Goal: Task Accomplishment & Management: Manage account settings

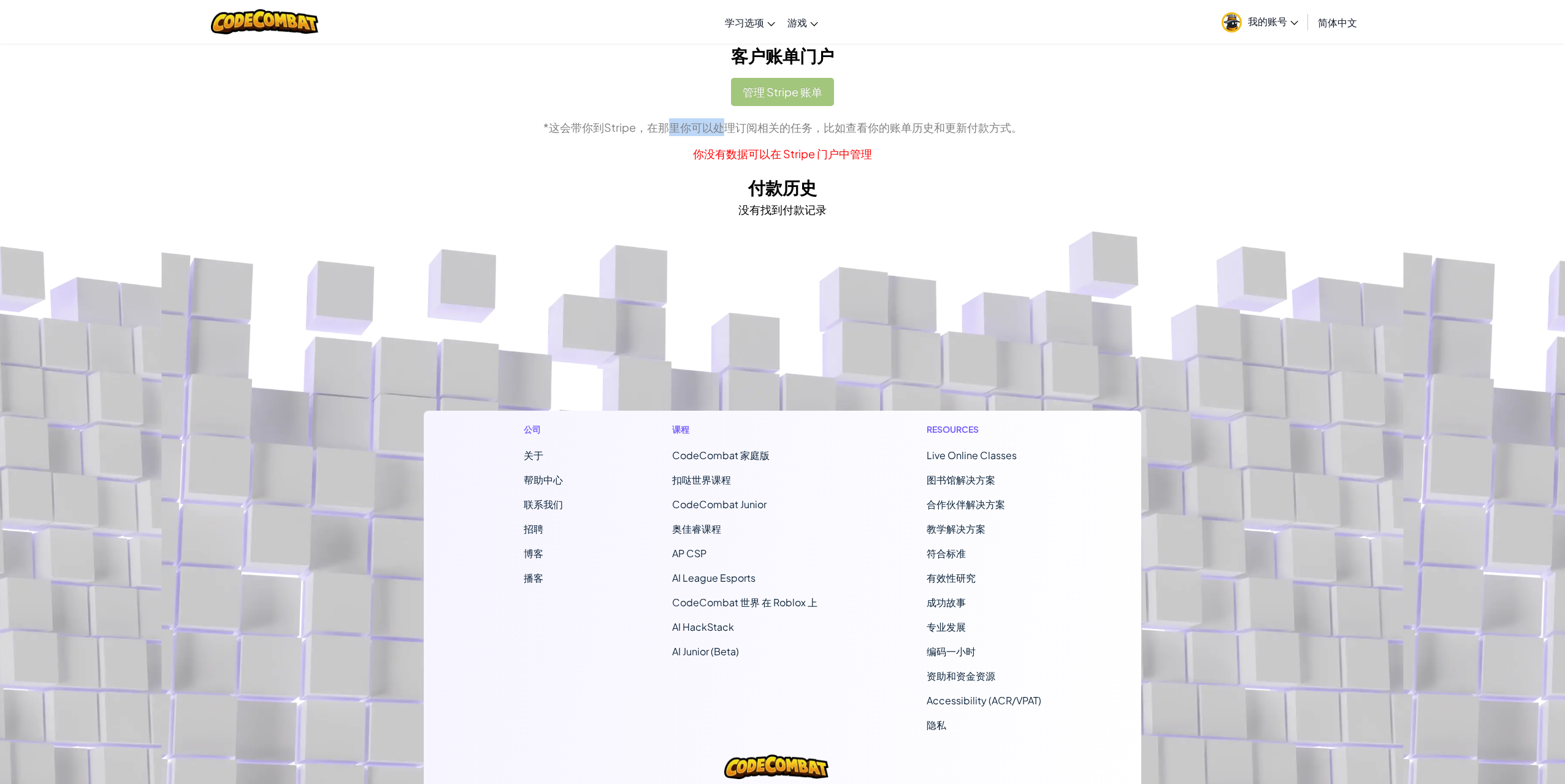
drag, startPoint x: 664, startPoint y: 134, endPoint x: 726, endPoint y: 135, distance: 62.0
click at [726, 135] on p "*这会带你到Stripe，在那里你可以处理订阅相关的任务，比如查看你的账单历史和更新付款方式。" at bounding box center [782, 127] width 699 height 18
click at [755, 135] on p "*这会带你到Stripe，在那里你可以处理订阅相关的任务，比如查看你的账单历史和更新付款方式。" at bounding box center [782, 127] width 699 height 18
click at [789, 104] on div "管理 Stripe 账单 *这会带你到Stripe，在那里你可以处理订阅相关的任务，比如查看你的账单历史和更新付款方式。 你没有数据可以在 Stripe 门户…" at bounding box center [782, 120] width 699 height 84
click at [794, 92] on div "管理 Stripe 账单 *这会带你到Stripe，在那里你可以处理订阅相关的任务，比如查看你的账单历史和更新付款方式。 你没有数据可以在 Stripe 门户…" at bounding box center [782, 120] width 699 height 84
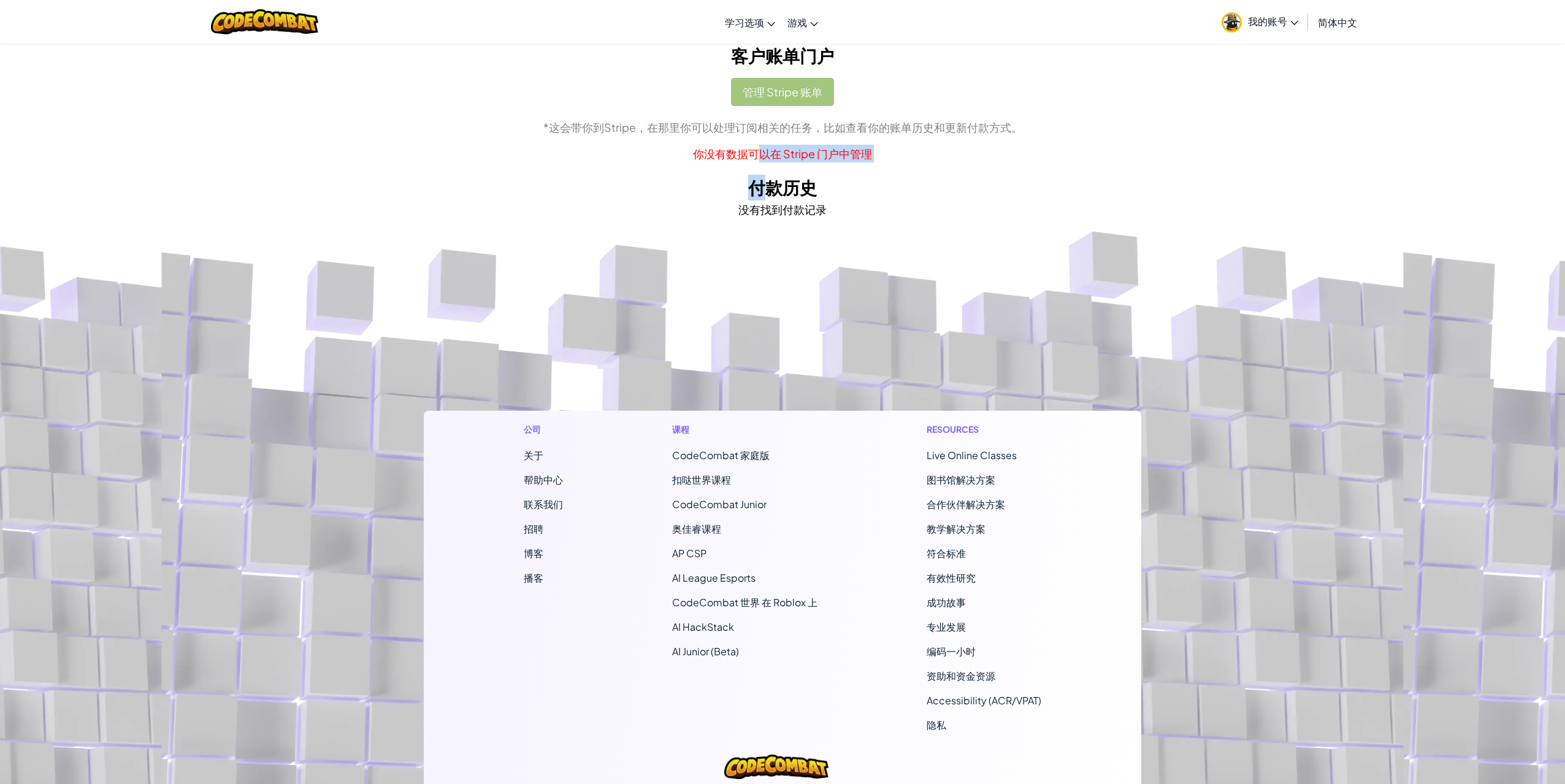
drag, startPoint x: 762, startPoint y: 152, endPoint x: 777, endPoint y: 211, distance: 60.9
click at [777, 211] on div "客户账单门户 管理 Stripe 账单 *这会带你到Stripe，在那里你可以处理订阅相关的任务，比如查看你的账单历史和更新付款方式。 你没有数据可以在 St…" at bounding box center [782, 130] width 699 height 176
click at [777, 222] on div "客户账单门户 管理 Stripe 账单 *这会带你到Stripe，在那里你可以处理订阅相关的任务，比如查看你的账单历史和更新付款方式。 你没有数据可以在 St…" at bounding box center [782, 135] width 718 height 184
click at [789, 90] on div "管理 Stripe 账单 *这会带你到Stripe，在那里你可以处理订阅相关的任务，比如查看你的账单历史和更新付款方式。 你没有数据可以在 Stripe 门户…" at bounding box center [782, 120] width 699 height 84
click at [1119, 193] on h2 "付款历史" at bounding box center [782, 187] width 699 height 26
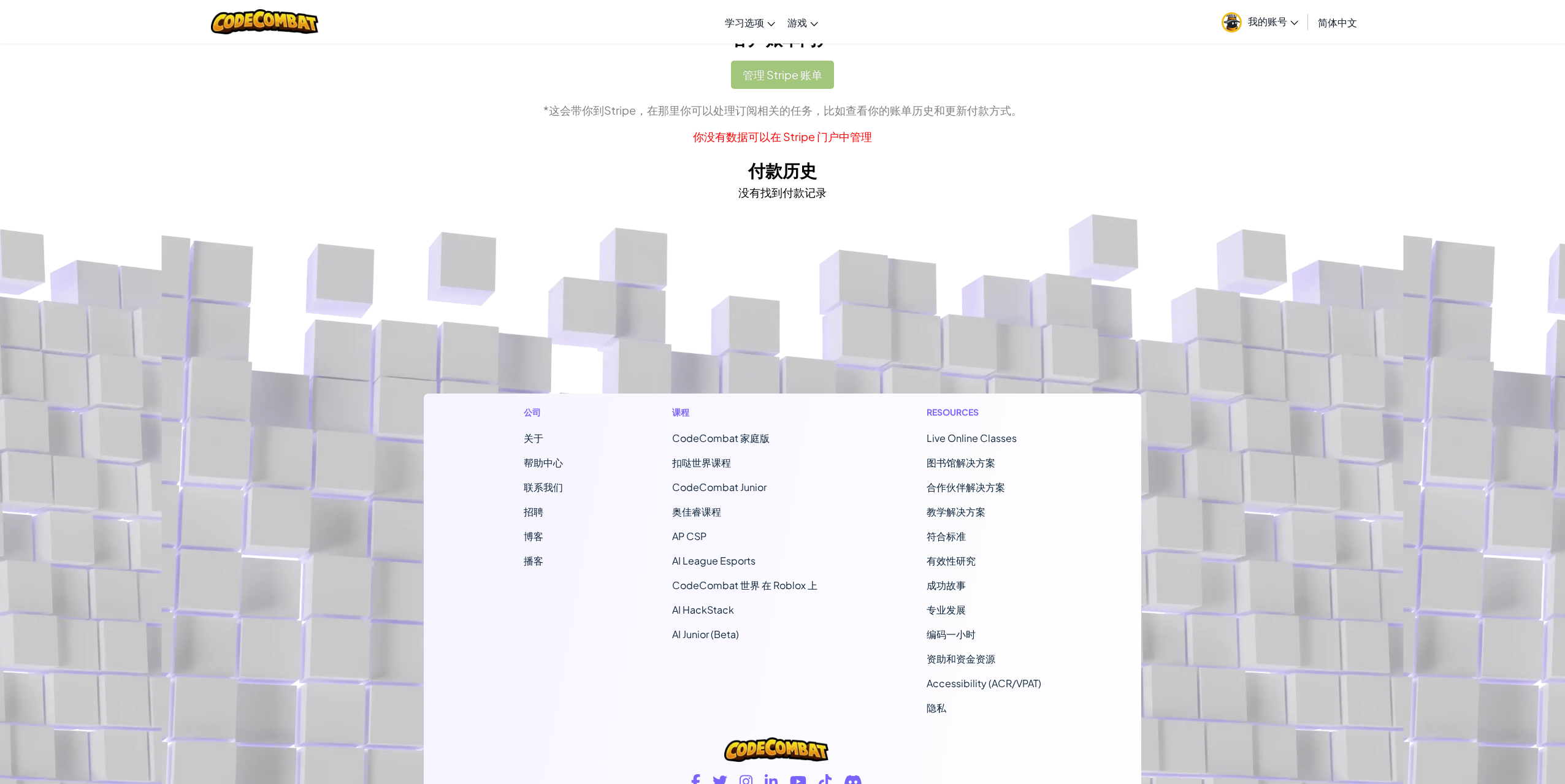
scroll to position [106, 0]
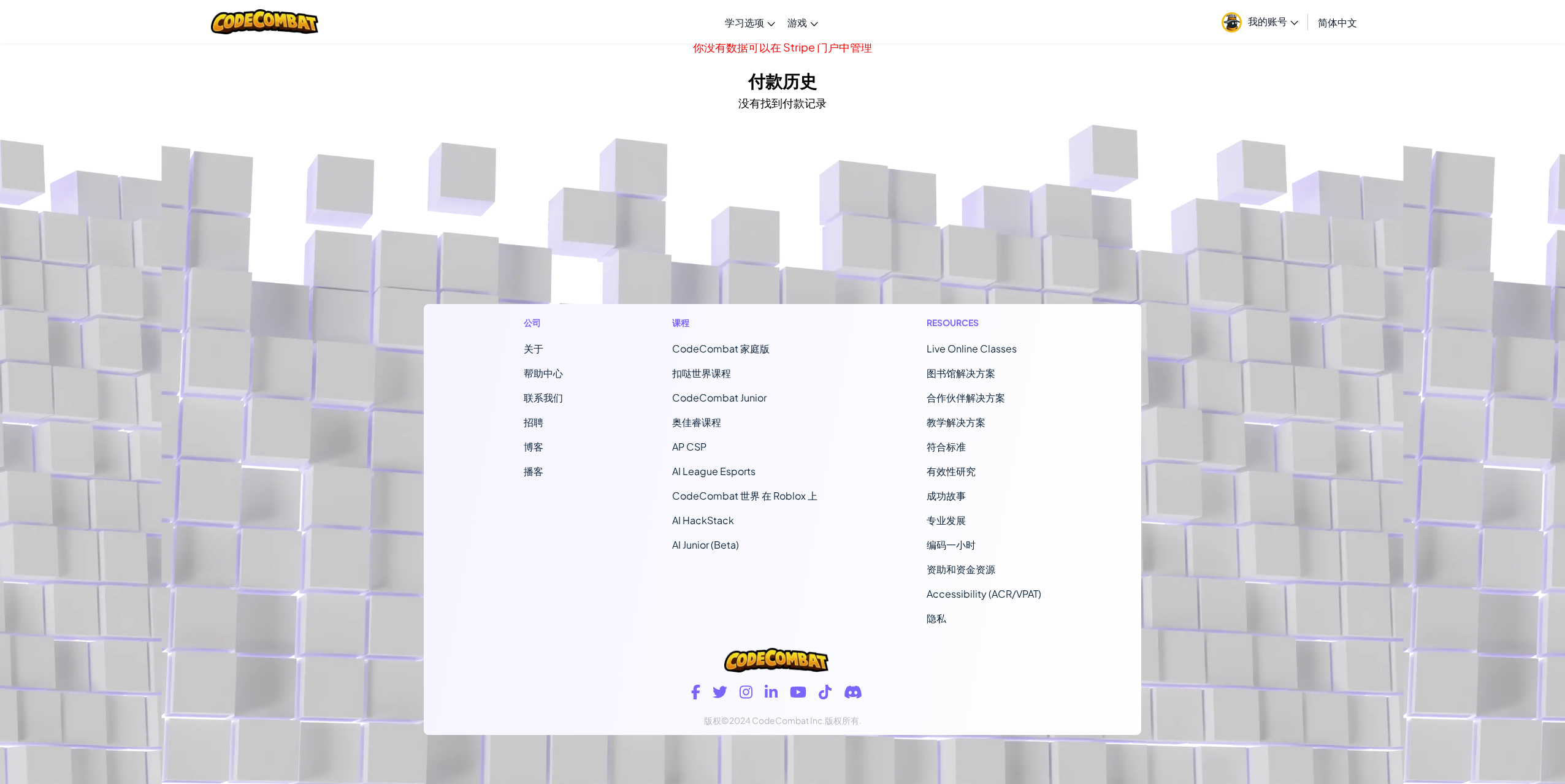
click at [1042, 220] on footer "公司 关于 帮助中心 联系我们 招聘 博客 播客 课程 CodeCombat 家庭版 扣哒世界课程 CodeCombat Junior 奥佳睿课程 AP CS…" at bounding box center [782, 452] width 1565 height 664
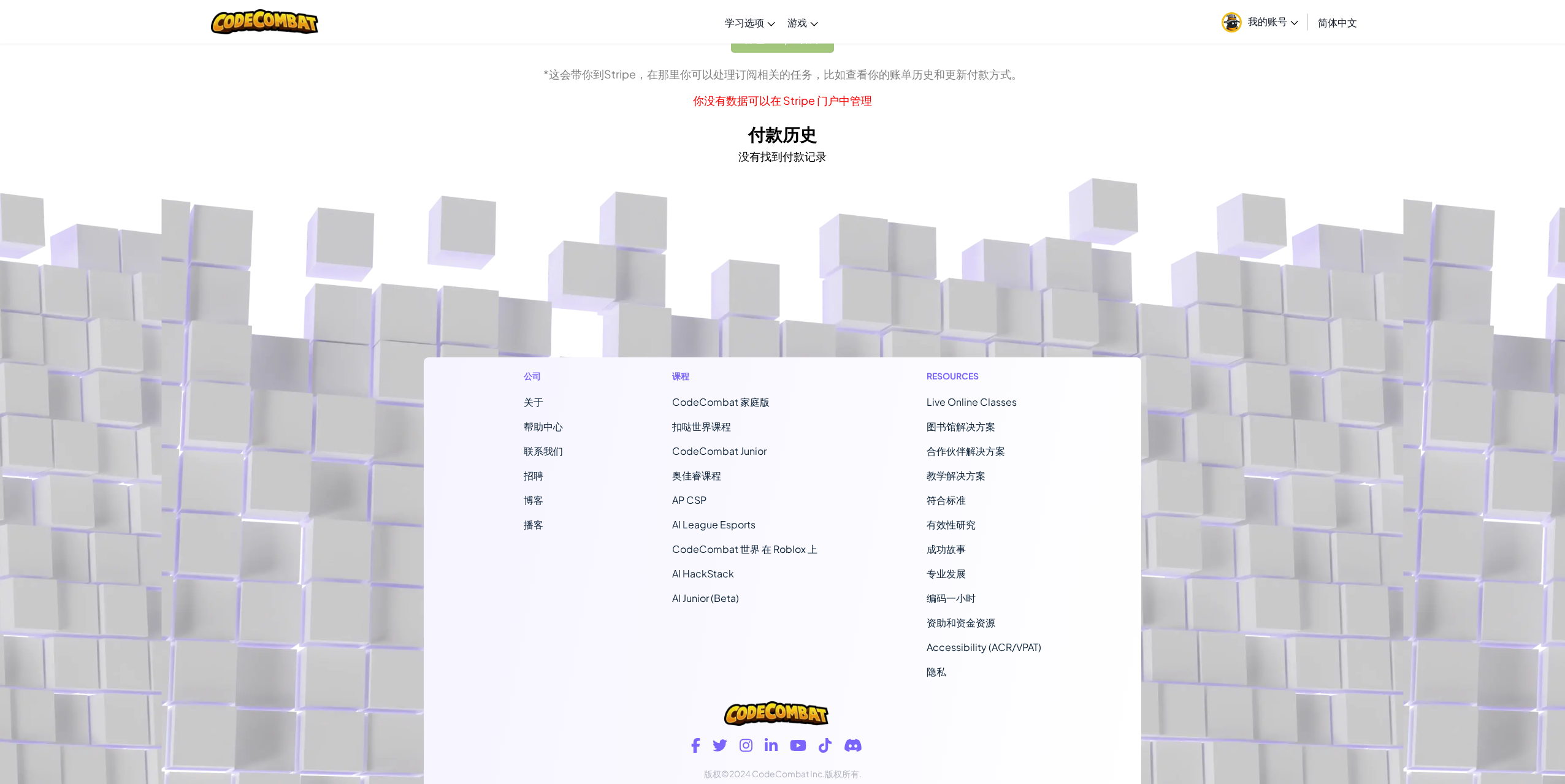
scroll to position [0, 0]
